Goal: Information Seeking & Learning: Learn about a topic

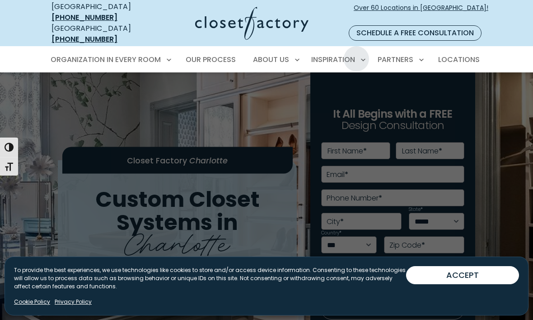
click at [327, 87] on span "Inspiration Gallery" at bounding box center [317, 91] width 68 height 9
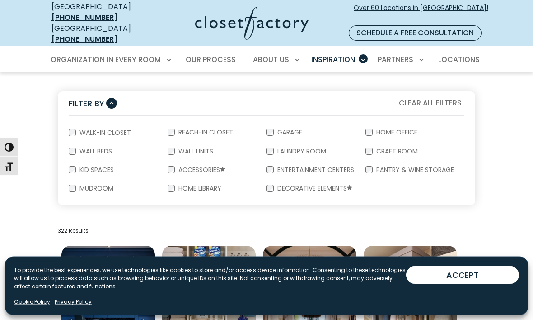
scroll to position [152, 0]
click at [78, 129] on label "Walk-In Closet" at bounding box center [104, 132] width 57 height 6
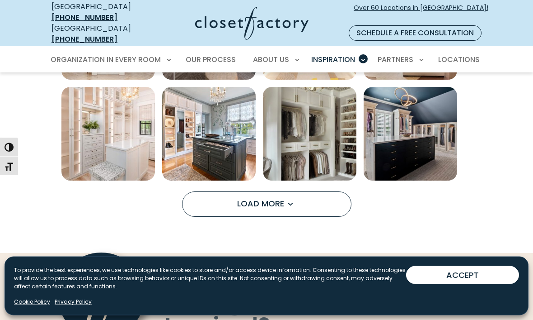
scroll to position [613, 0]
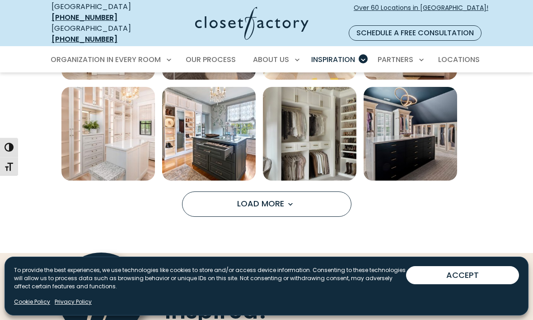
click at [271, 197] on span "Load More" at bounding box center [266, 202] width 59 height 11
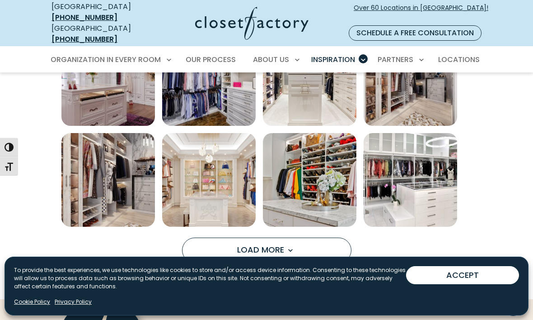
scroll to position [969, 0]
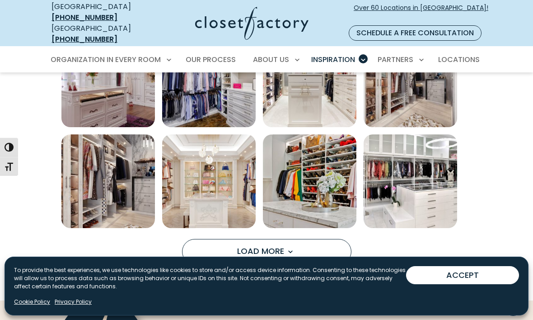
click at [271, 245] on span "Load More" at bounding box center [266, 250] width 59 height 11
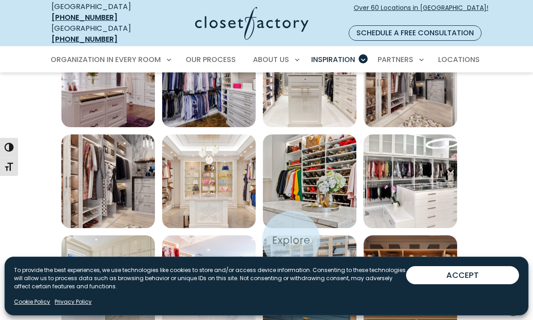
click at [292, 240] on img "Open inspiration gallery to preview enlarged image" at bounding box center [310, 282] width 94 height 94
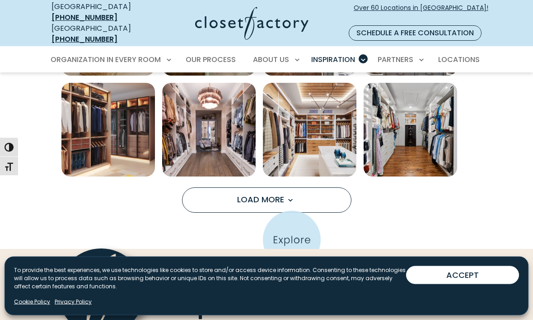
scroll to position [1412, 0]
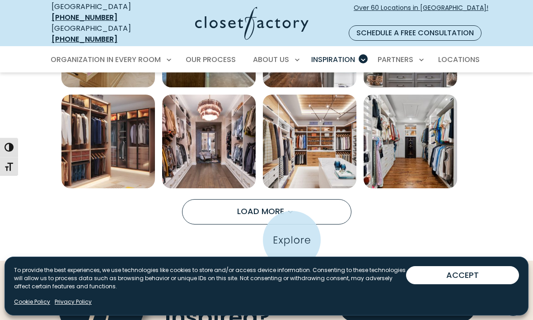
click at [263, 205] on span "Load More" at bounding box center [266, 210] width 59 height 11
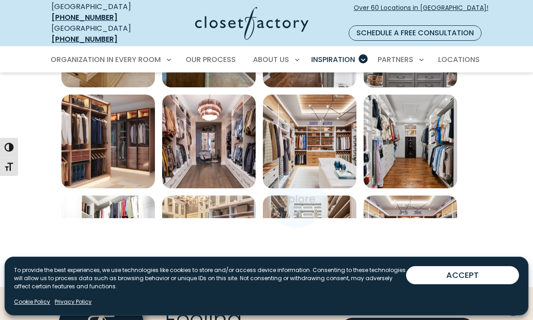
click at [297, 198] on img "Open inspiration gallery to preview enlarged image" at bounding box center [310, 242] width 94 height 94
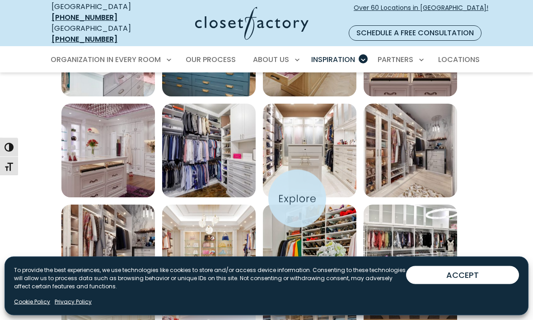
scroll to position [898, 0]
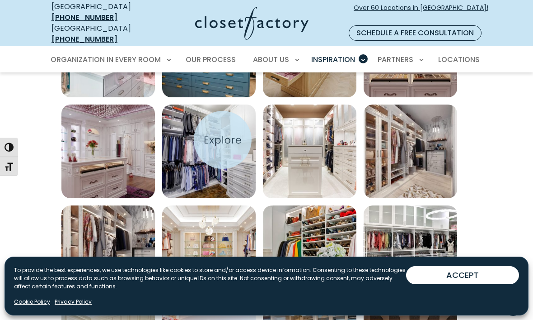
click at [219, 136] on img "Open inspiration gallery to preview enlarged image" at bounding box center [209, 151] width 94 height 94
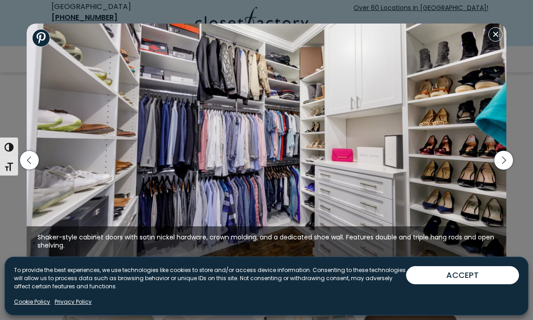
scroll to position [905, 0]
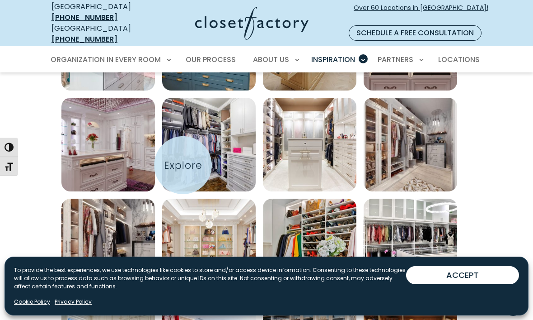
click at [183, 165] on img "Open inspiration gallery to preview enlarged image" at bounding box center [209, 145] width 94 height 94
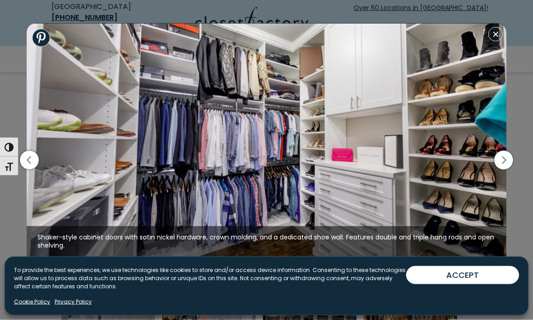
click at [125, 213] on img at bounding box center [267, 139] width 480 height 233
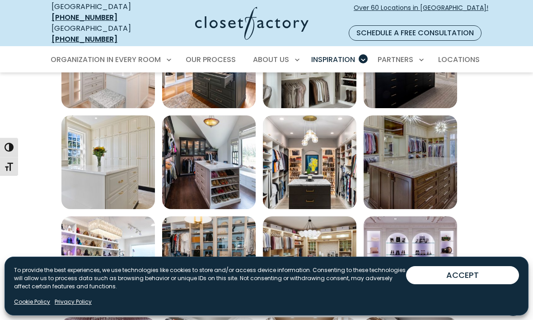
scroll to position [683, 0]
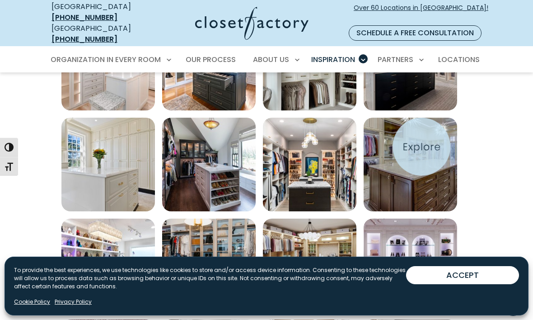
click at [428, 145] on img "Open inspiration gallery to preview enlarged image" at bounding box center [411, 164] width 94 height 94
